Goal: Information Seeking & Learning: Learn about a topic

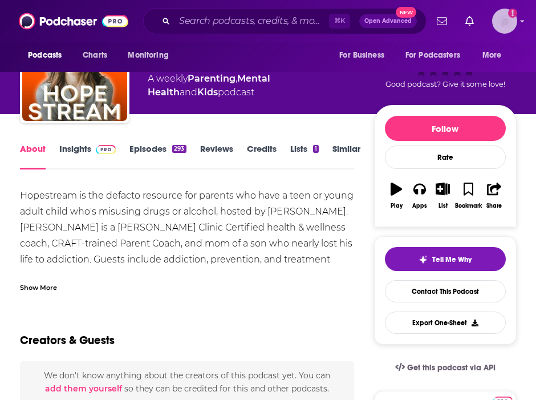
click at [505, 19] on img "Logged in as nell-elle" at bounding box center [504, 21] width 25 height 25
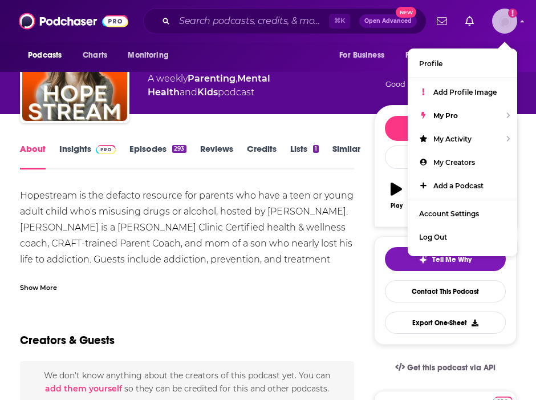
click at [505, 19] on img "Logged in as nell-elle" at bounding box center [504, 21] width 25 height 25
click at [86, 152] on link "Insights" at bounding box center [87, 156] width 56 height 26
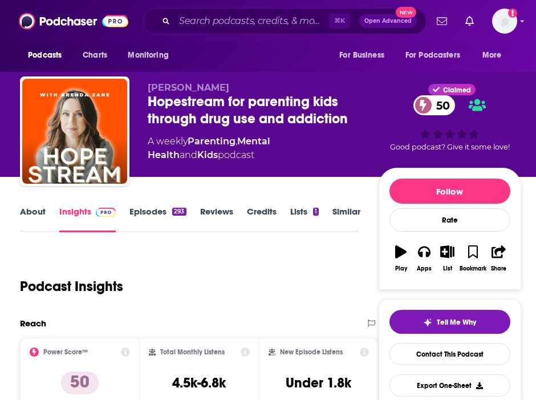
click at [152, 210] on link "Episodes 293" at bounding box center [157, 219] width 56 height 26
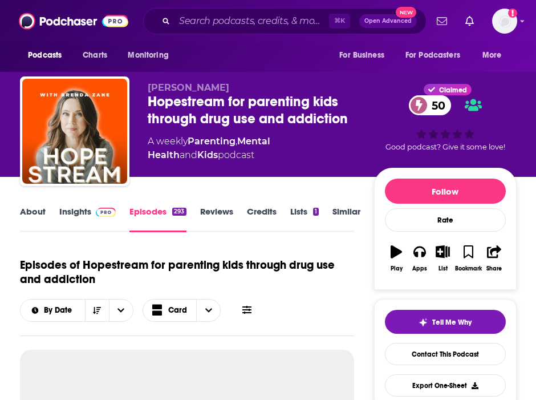
click at [230, 209] on link "Reviews" at bounding box center [216, 219] width 33 height 26
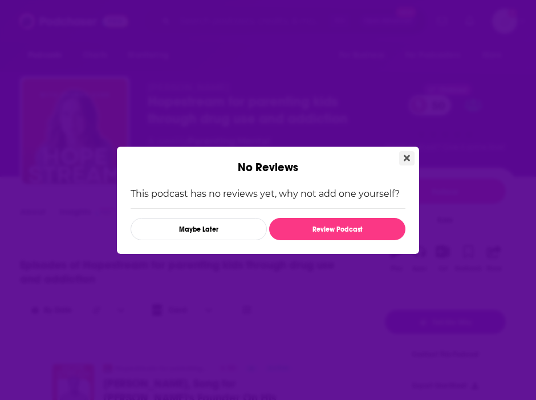
click at [408, 157] on icon "Close" at bounding box center [407, 158] width 6 height 6
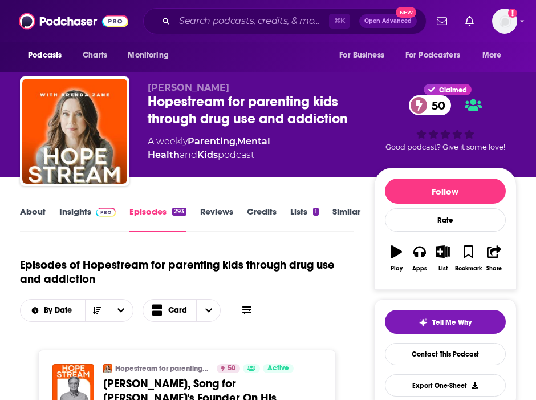
scroll to position [121, 0]
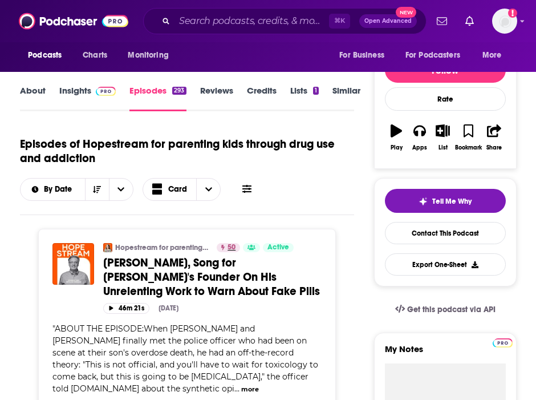
click at [228, 248] on span "50" at bounding box center [232, 247] width 8 height 11
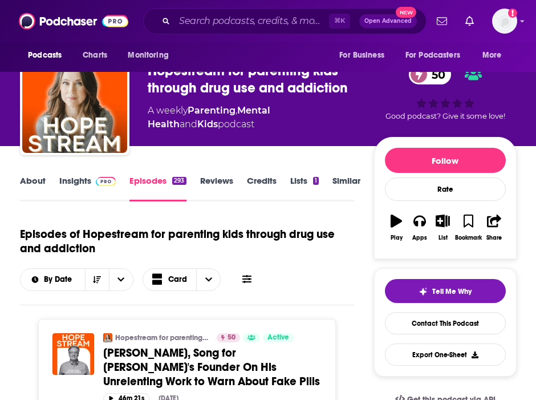
scroll to position [58, 0]
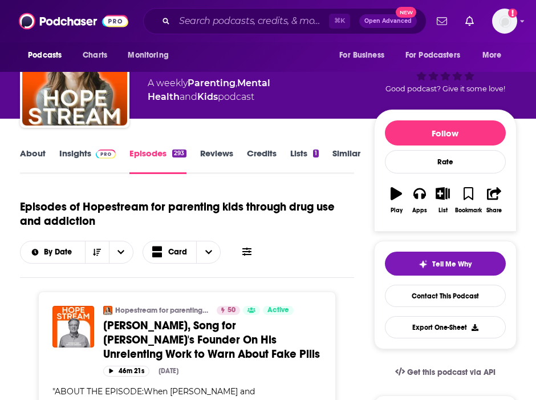
click at [76, 167] on link "Insights" at bounding box center [87, 161] width 56 height 26
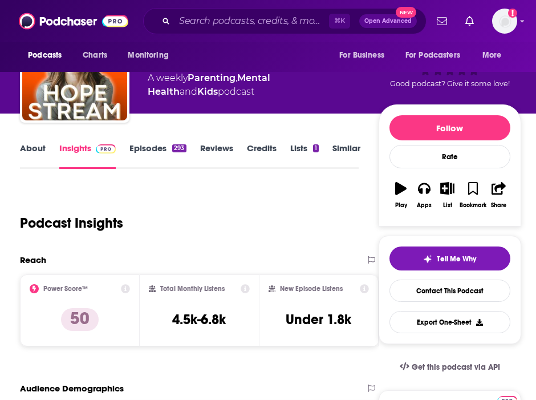
scroll to position [65, 0]
